Goal: Task Accomplishment & Management: Use online tool/utility

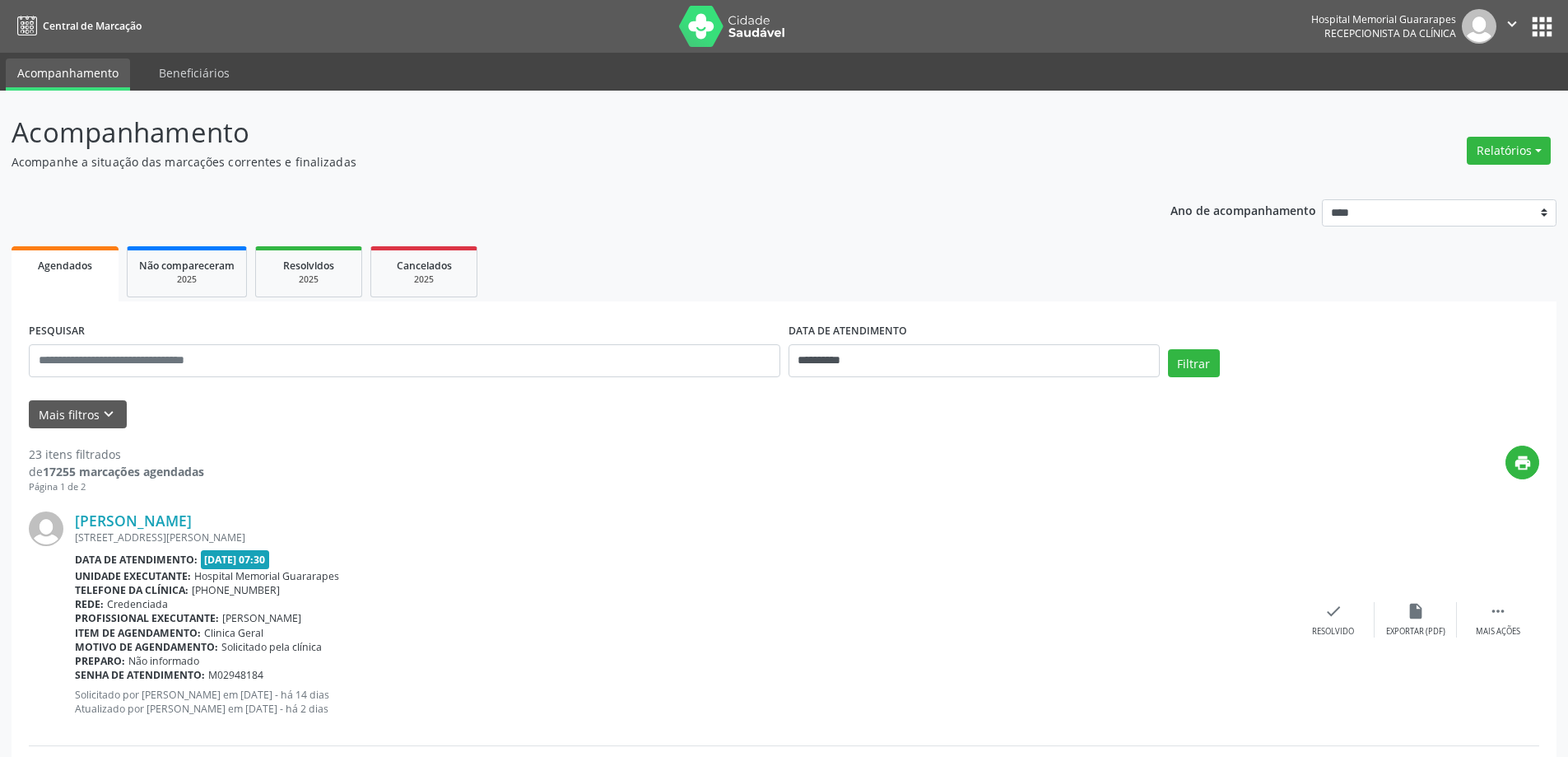
click at [1505, 162] on button "Relatórios" at bounding box center [1509, 150] width 84 height 28
click at [1399, 195] on link "Agendamentos" at bounding box center [1463, 186] width 177 height 23
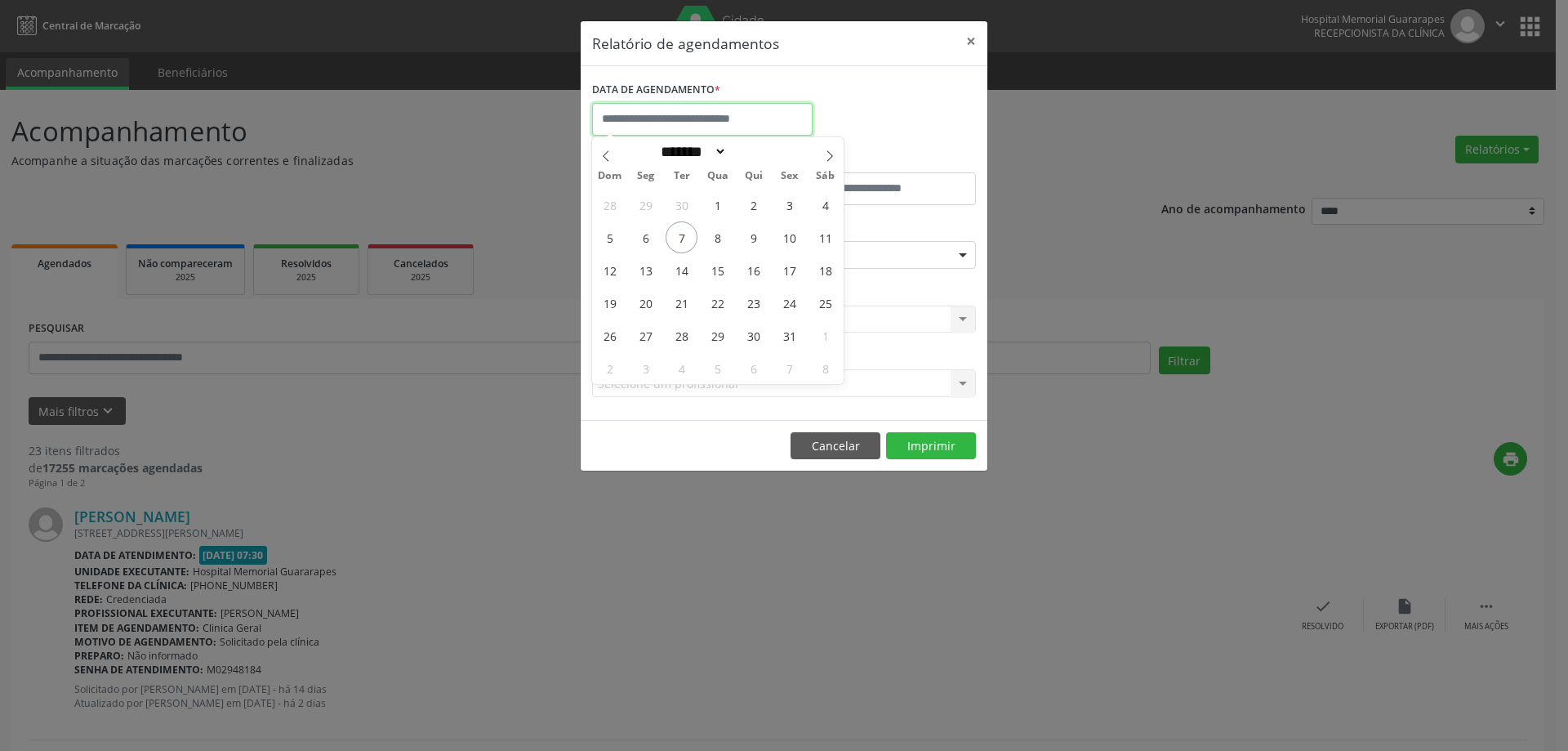
click at [708, 107] on input "text" at bounding box center [702, 119] width 221 height 33
click at [713, 230] on span "8" at bounding box center [718, 238] width 32 height 32
type input "**********"
click at [713, 230] on span "8" at bounding box center [718, 238] width 32 height 32
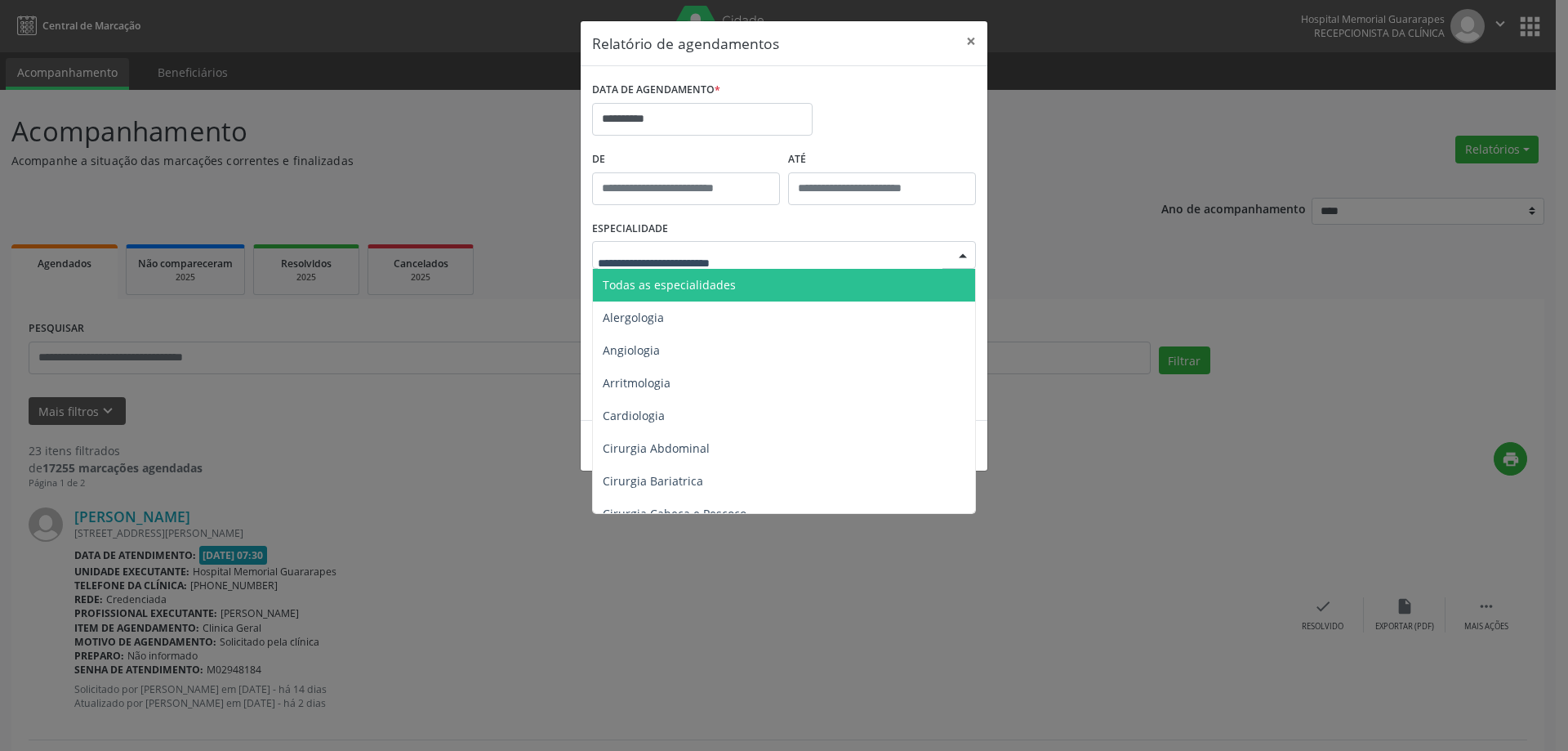
click at [776, 246] on div at bounding box center [784, 254] width 384 height 27
click at [775, 266] on input "text" at bounding box center [770, 262] width 345 height 33
click at [772, 285] on span "Todas as especialidades" at bounding box center [785, 285] width 385 height 33
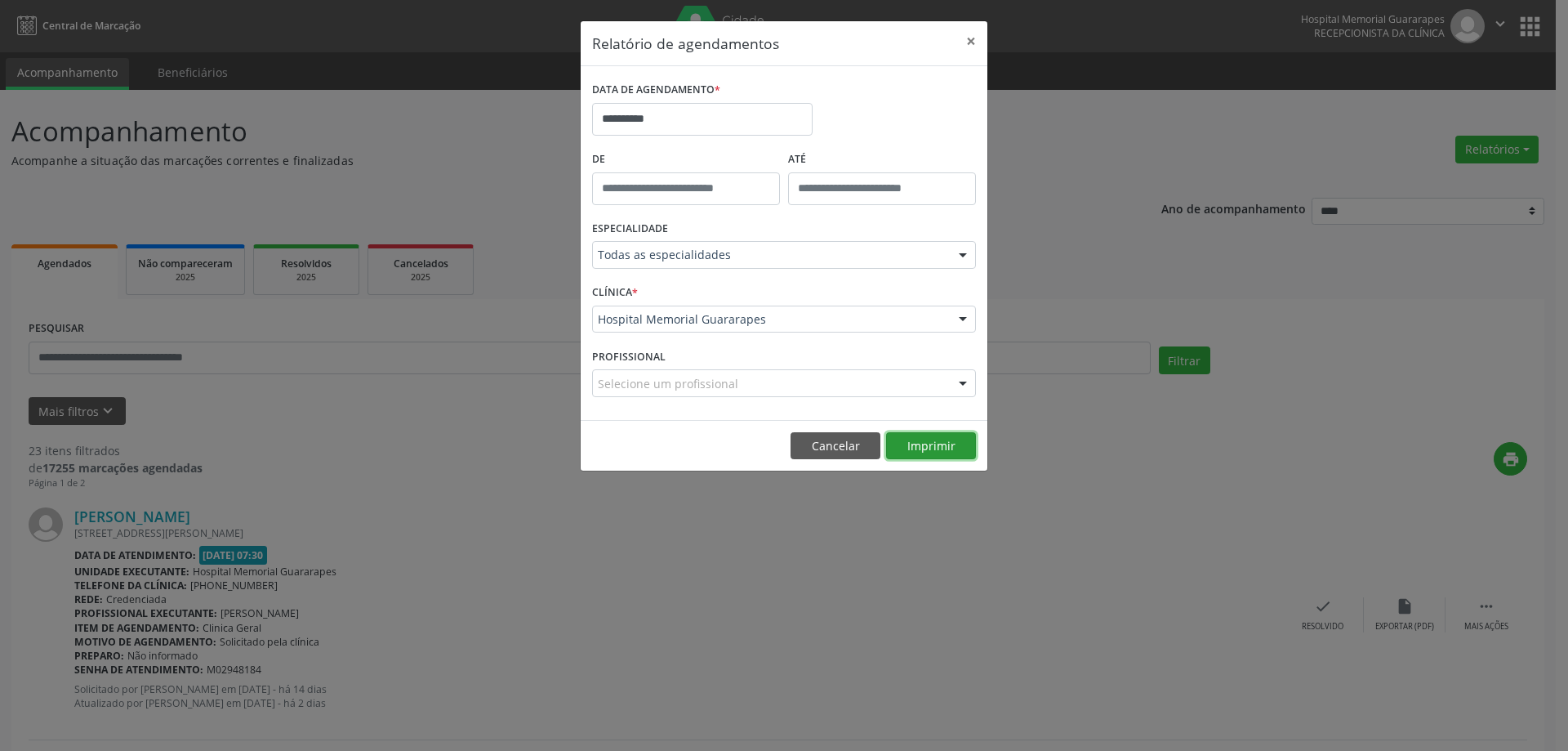
click at [910, 442] on button "Imprimir" at bounding box center [931, 445] width 90 height 27
click at [840, 442] on button "Cancelar" at bounding box center [835, 445] width 90 height 27
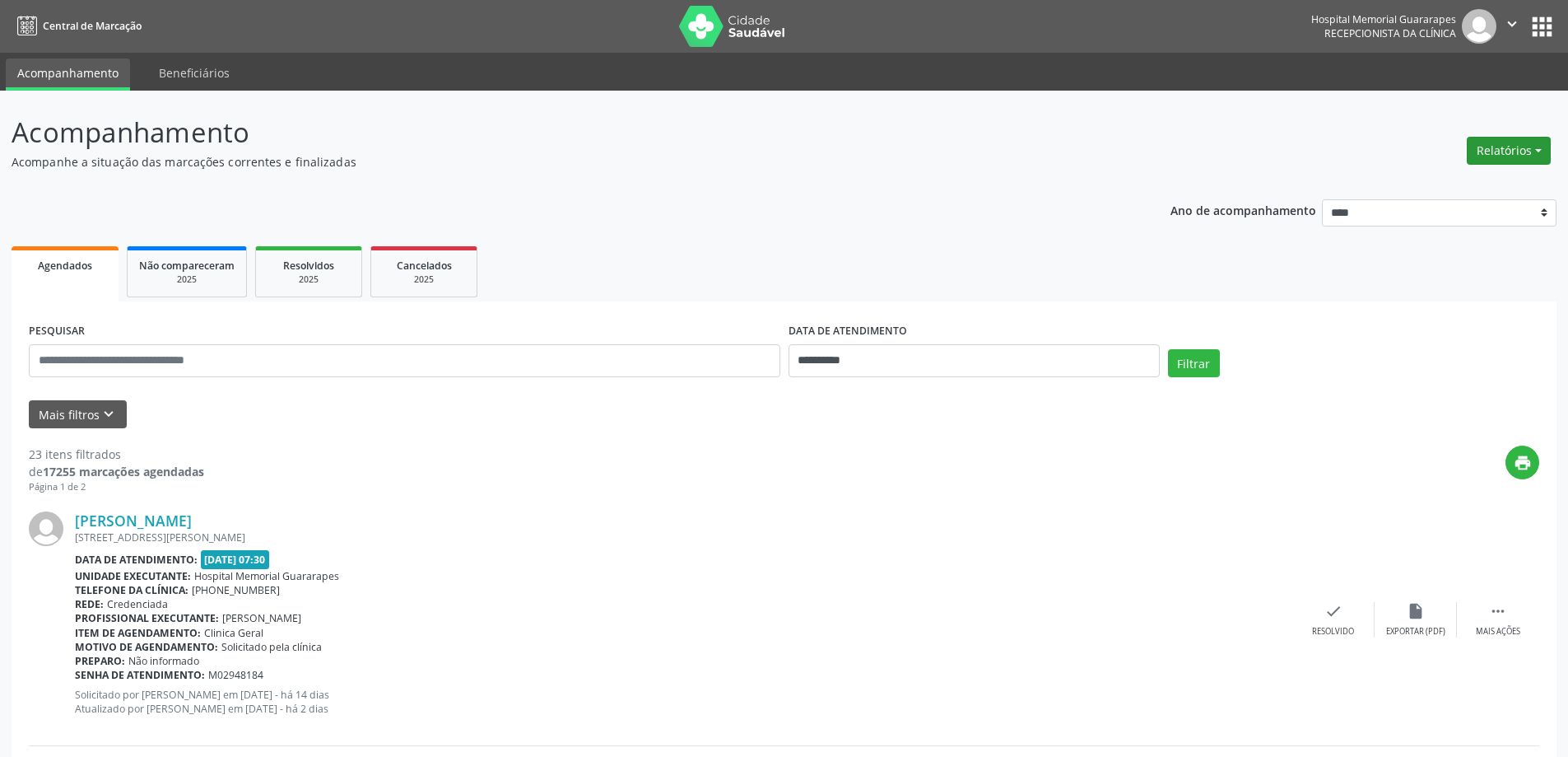
click at [1531, 156] on button "Relatórios" at bounding box center [1509, 150] width 84 height 28
click at [1415, 194] on link "Agendamentos" at bounding box center [1463, 186] width 177 height 23
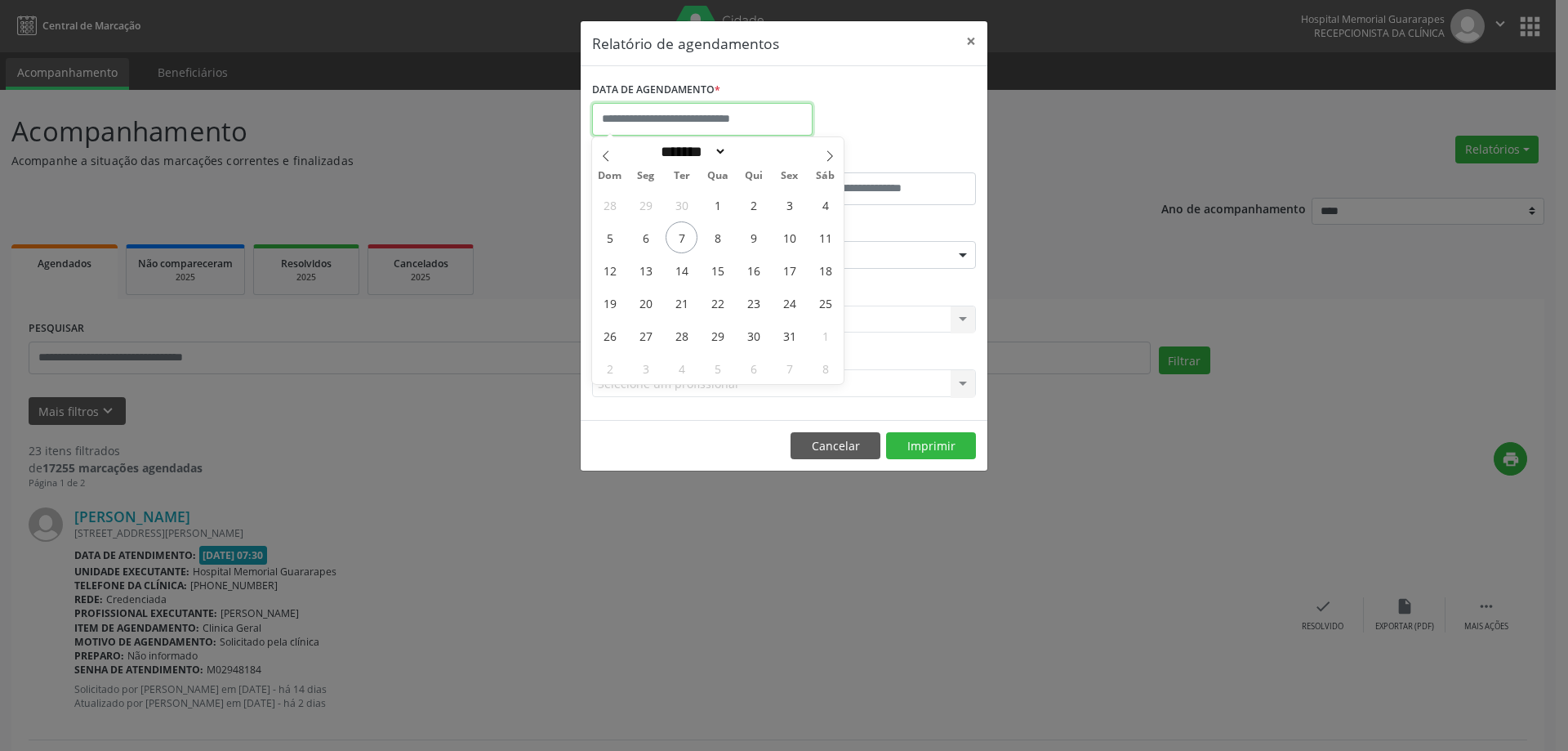
click at [639, 125] on input "text" at bounding box center [702, 119] width 221 height 33
click at [722, 238] on span "8" at bounding box center [718, 238] width 32 height 32
type input "**********"
click at [708, 234] on span "8" at bounding box center [718, 238] width 32 height 32
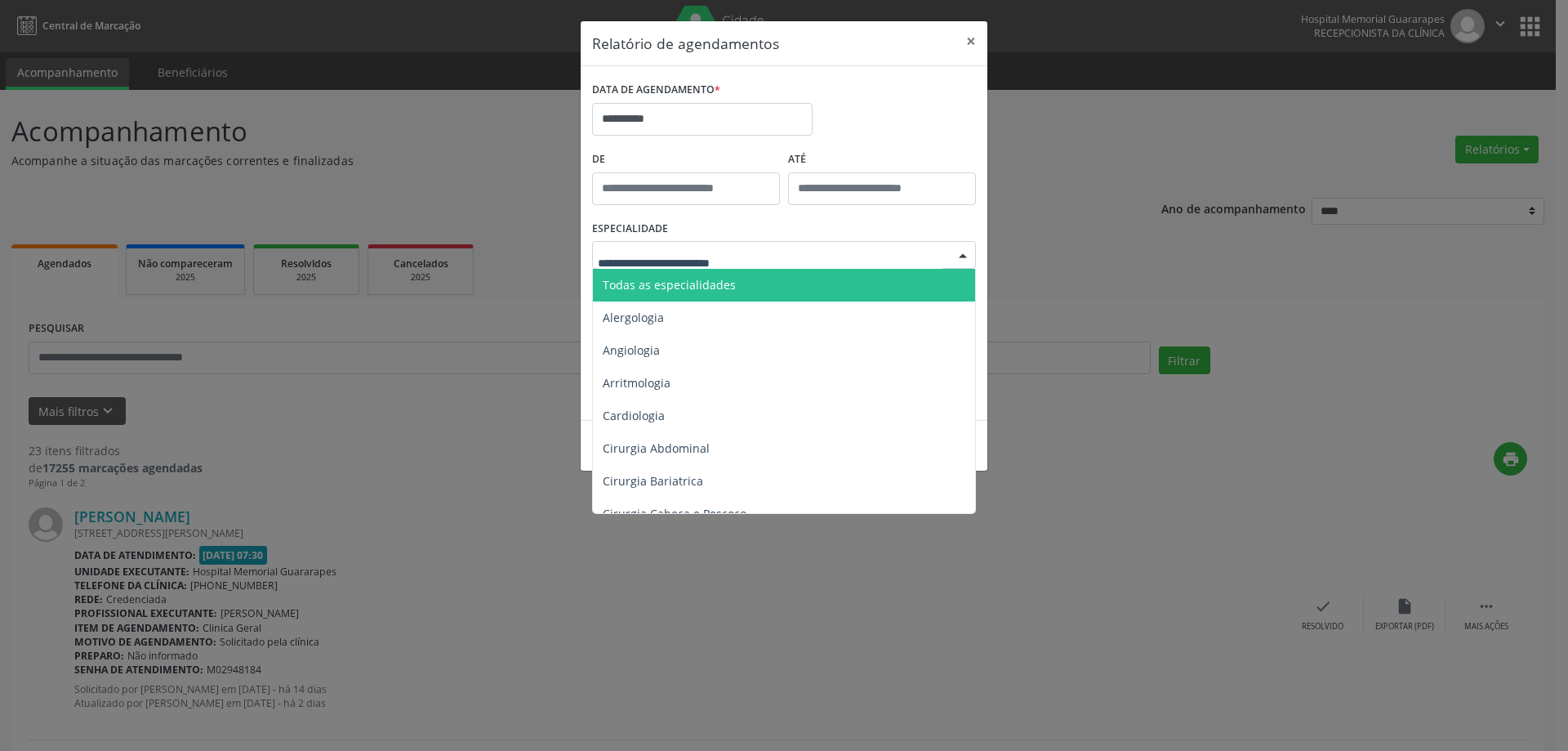
click at [718, 279] on span "Todas as especialidades" at bounding box center [669, 285] width 133 height 16
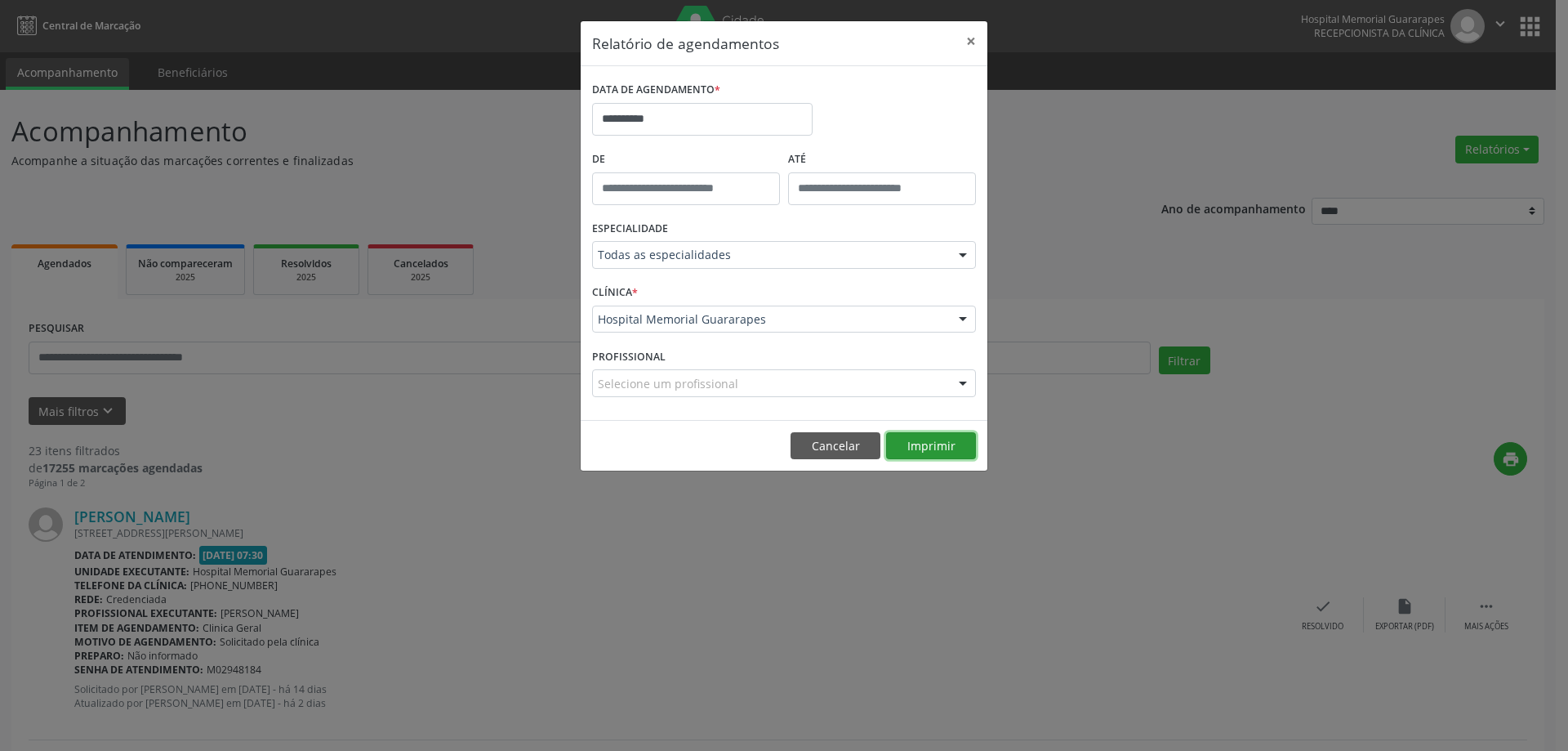
click at [934, 446] on button "Imprimir" at bounding box center [931, 445] width 90 height 27
